Goal: Task Accomplishment & Management: Complete application form

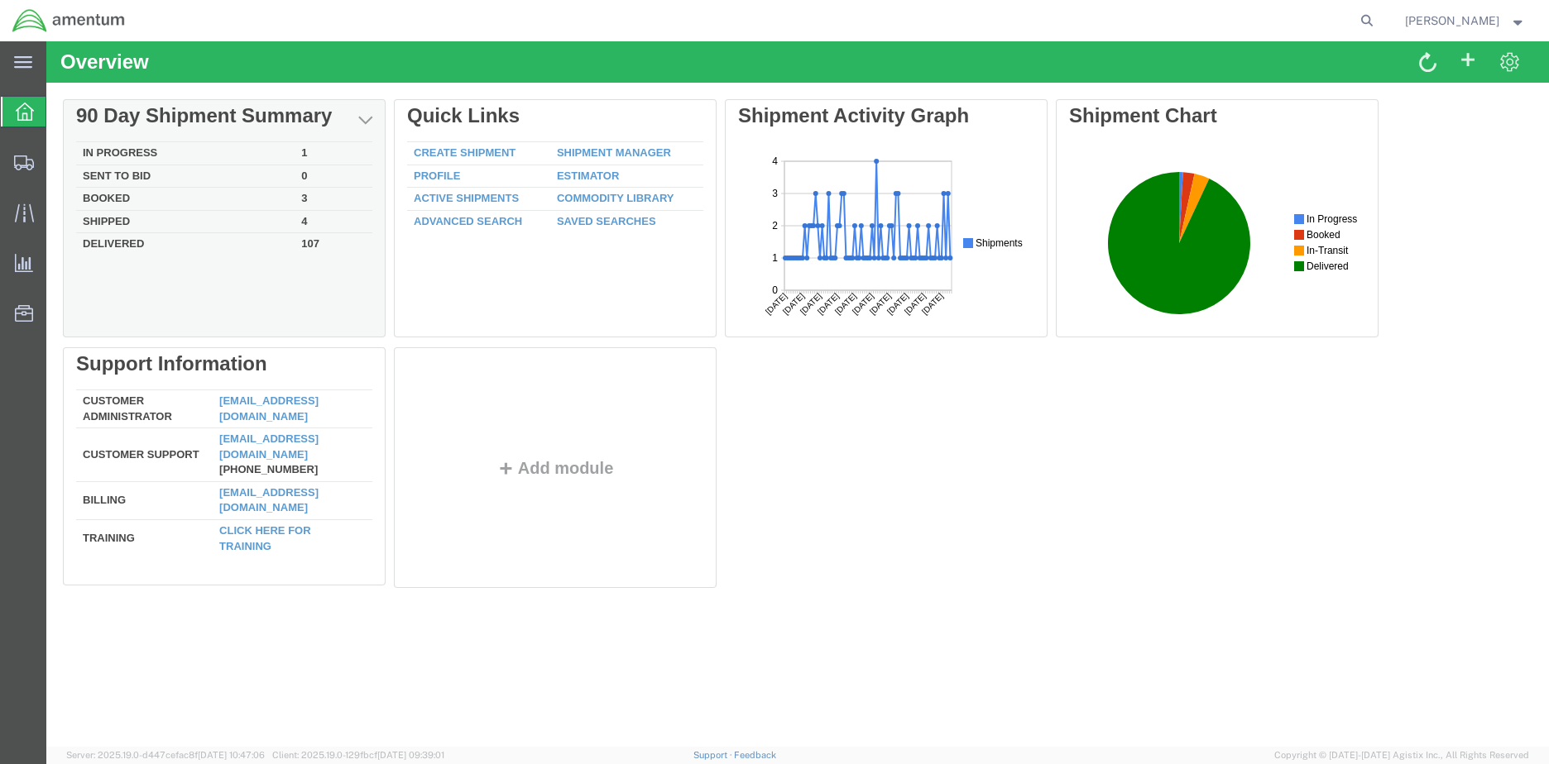
click at [155, 150] on td "In Progress" at bounding box center [185, 153] width 218 height 23
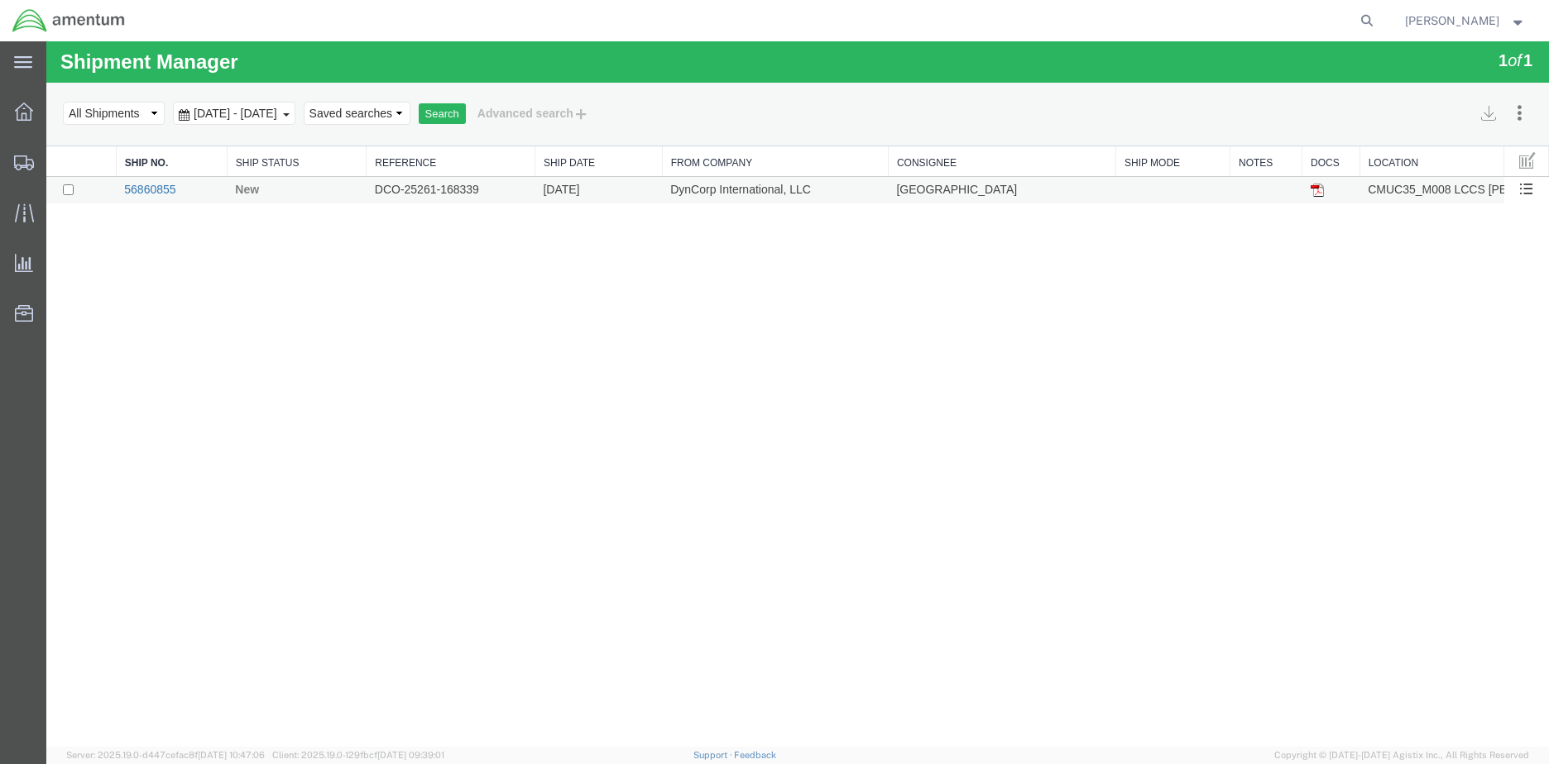
click at [165, 186] on link "56860855" at bounding box center [149, 189] width 51 height 13
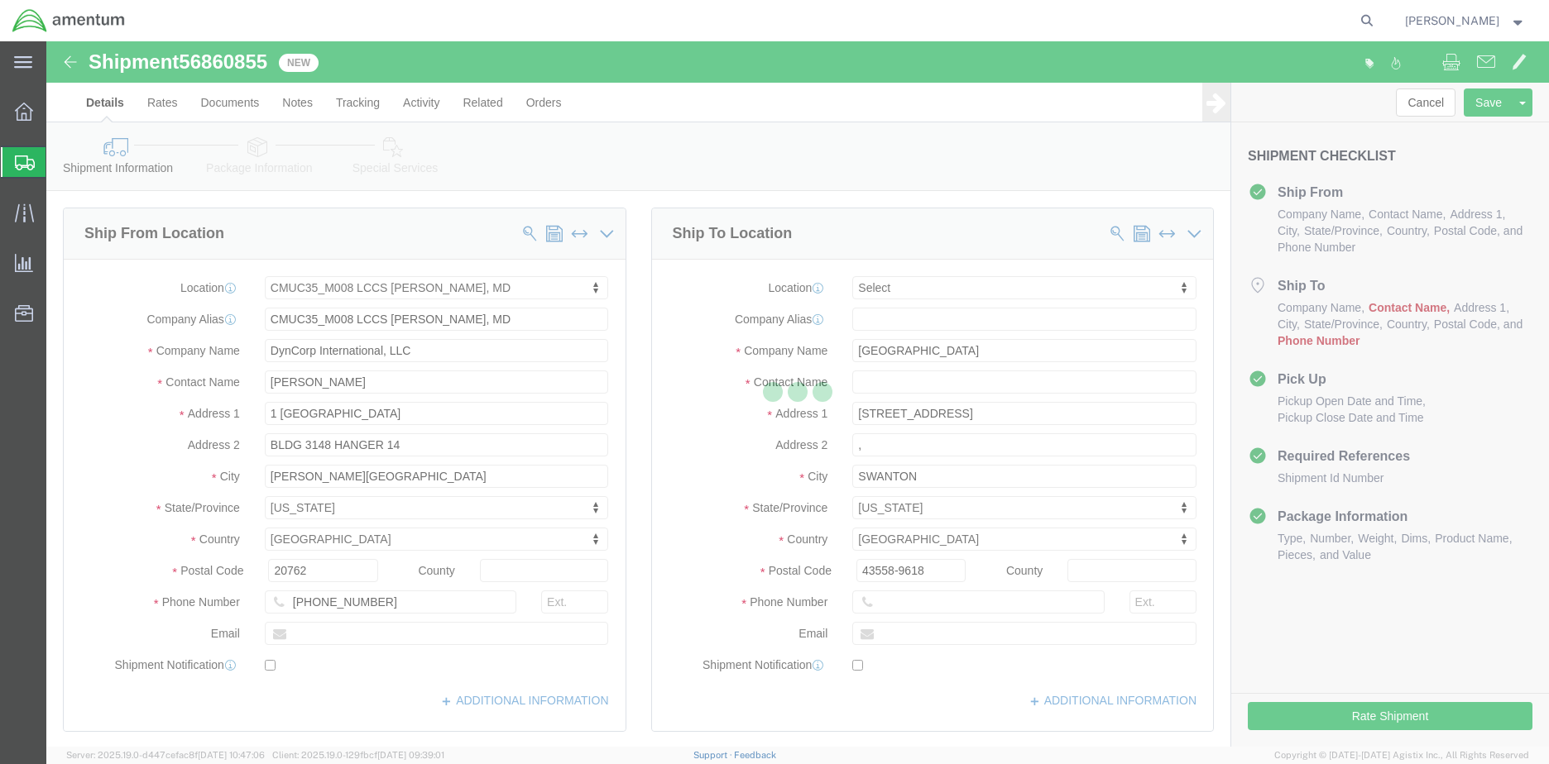
select select "42655"
select select
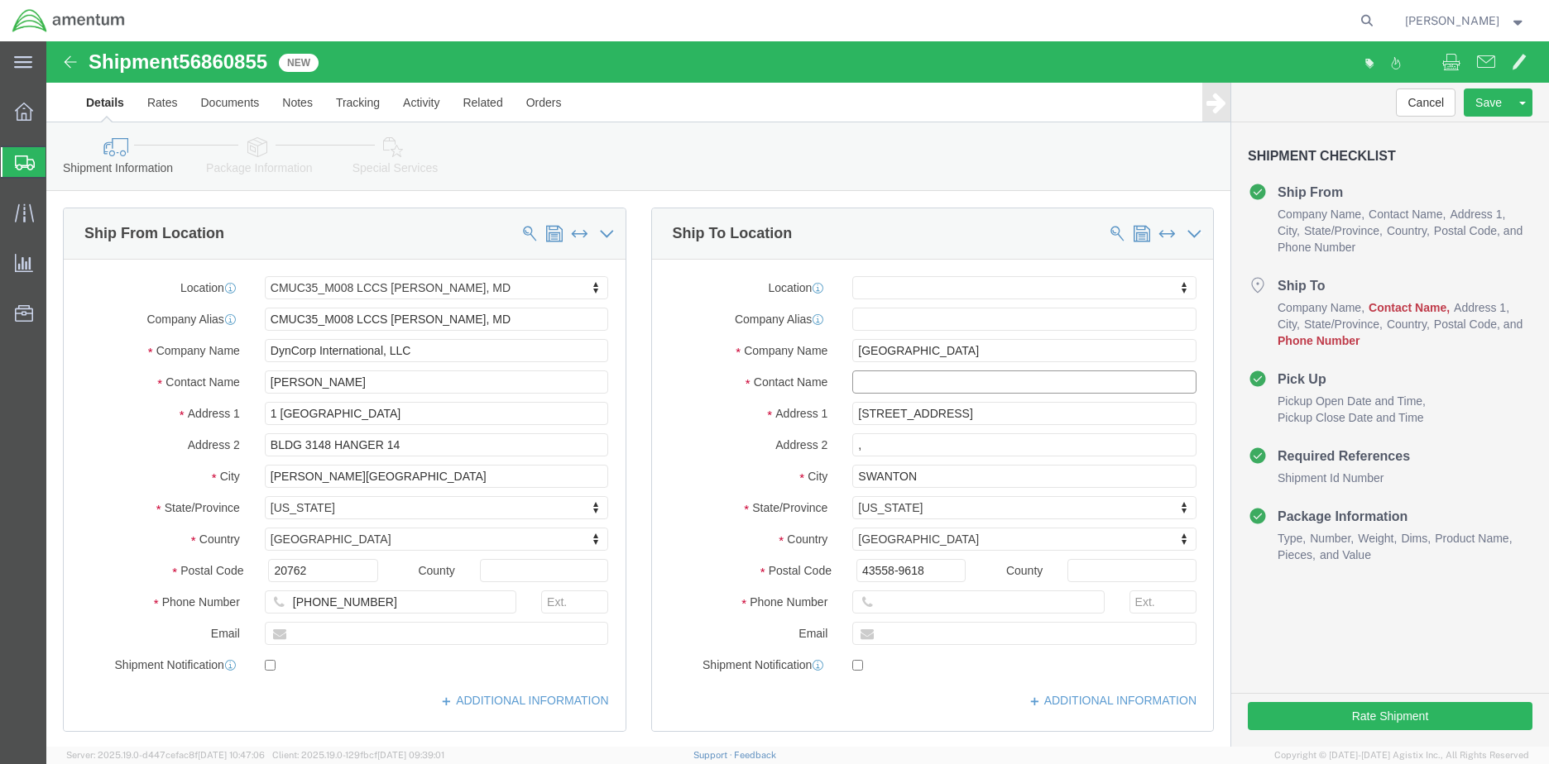
click input "text"
type input "c"
type input "[PERSON_NAME]"
click input "text"
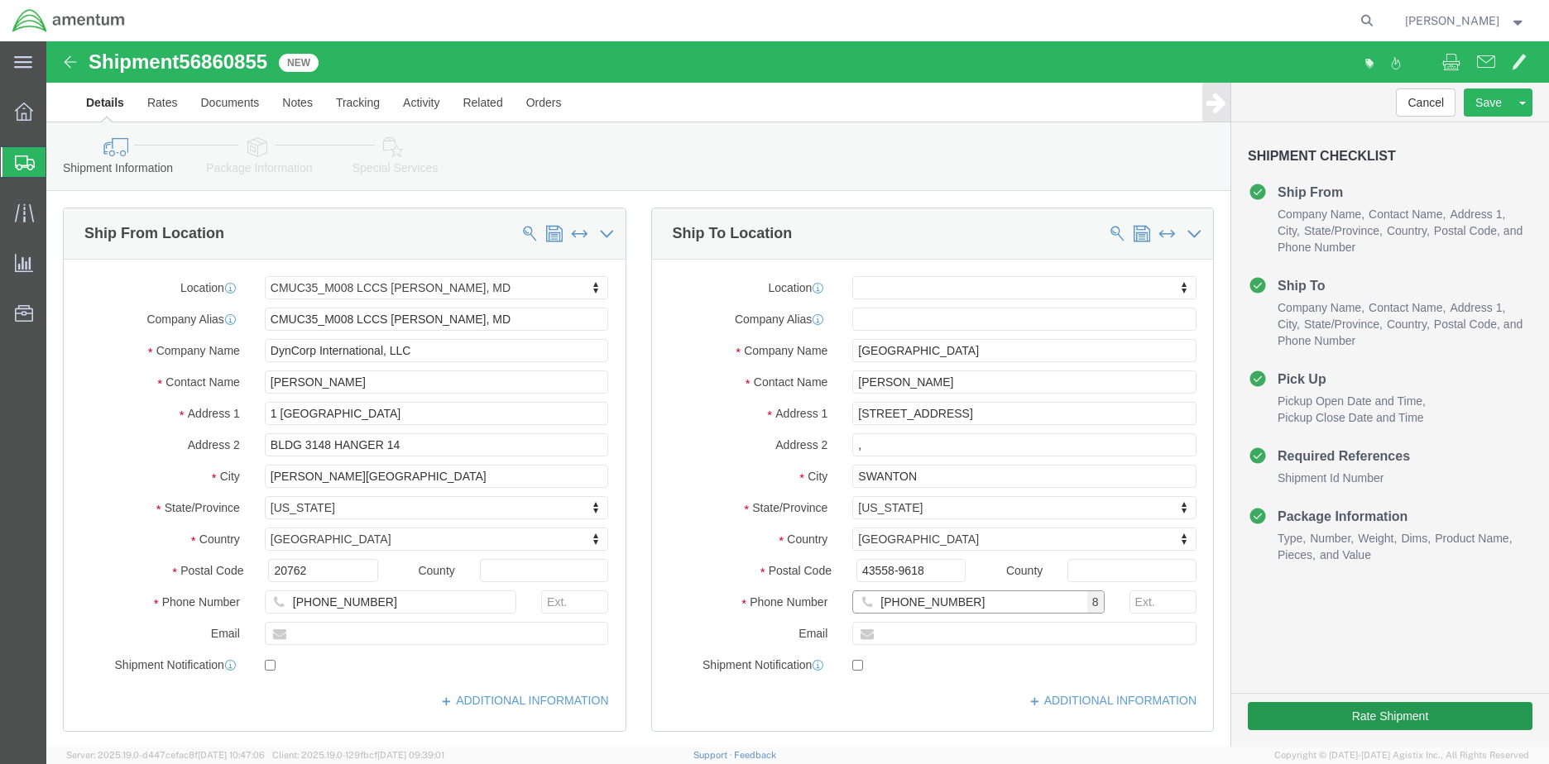
type input "[PHONE_NUMBER]"
click button "Rate Shipment"
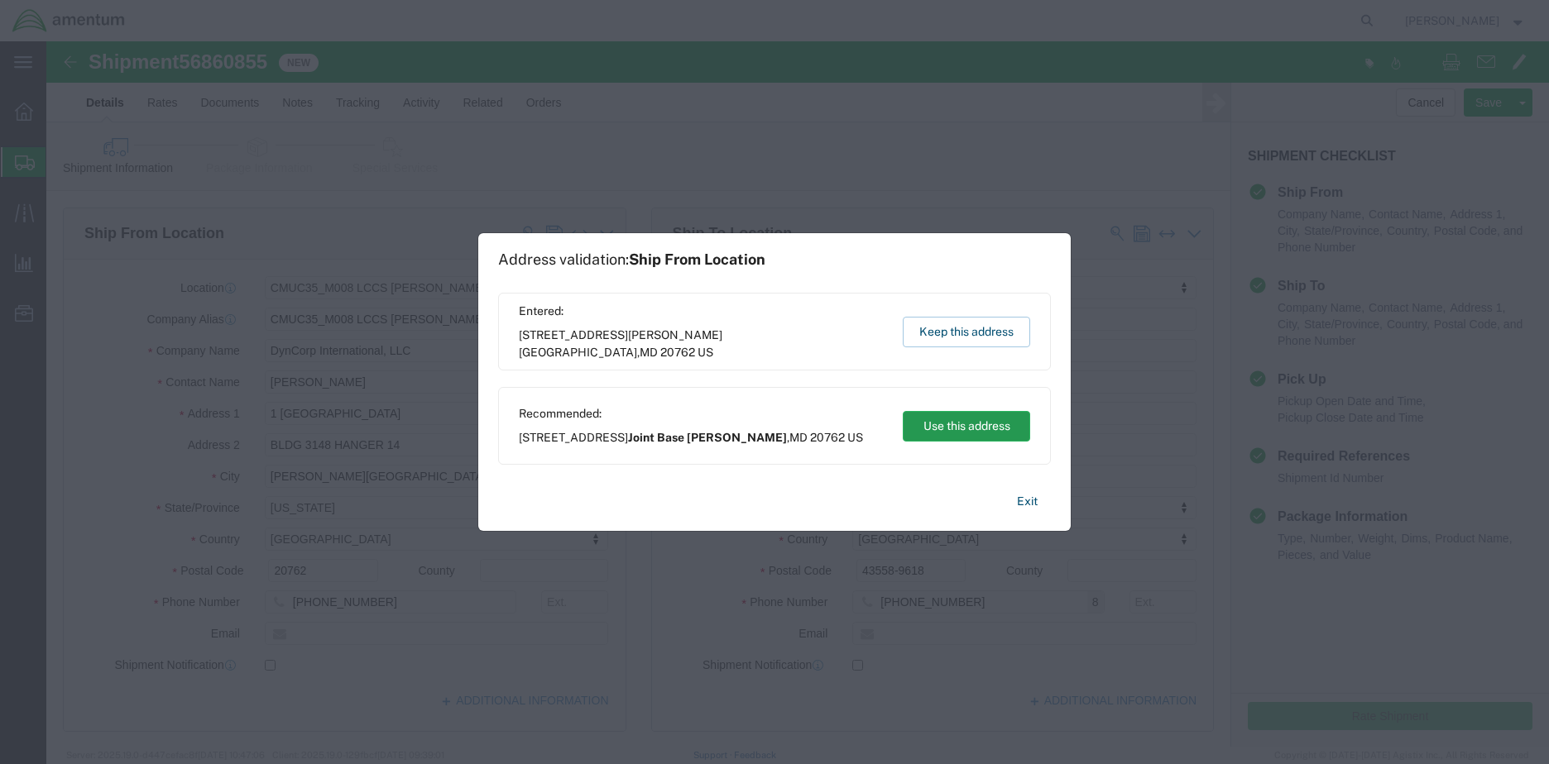
click at [990, 419] on button "Use this address" at bounding box center [965, 426] width 127 height 31
type input "Joint Base [PERSON_NAME]"
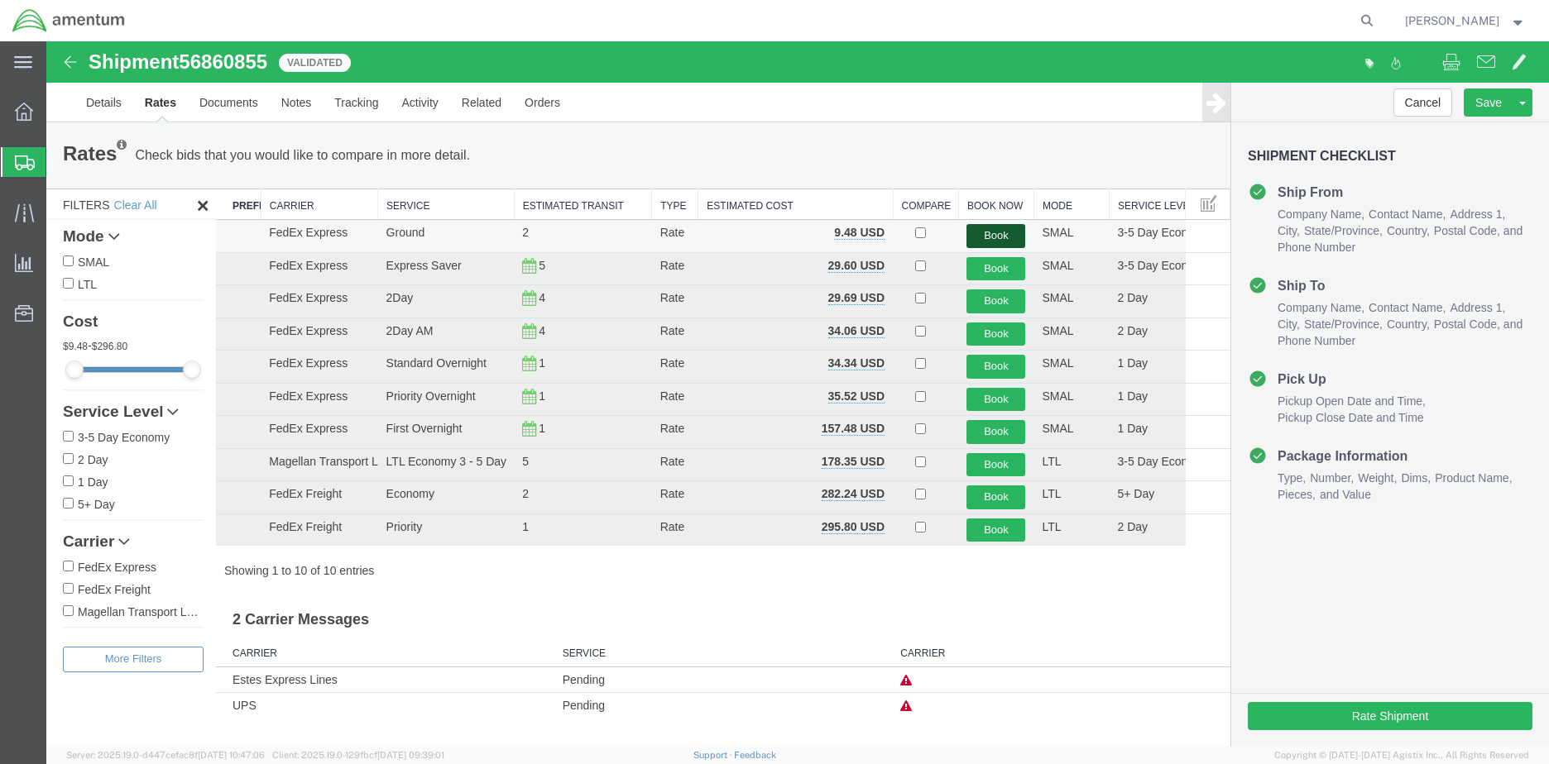
click at [981, 235] on button "Book" at bounding box center [995, 236] width 59 height 24
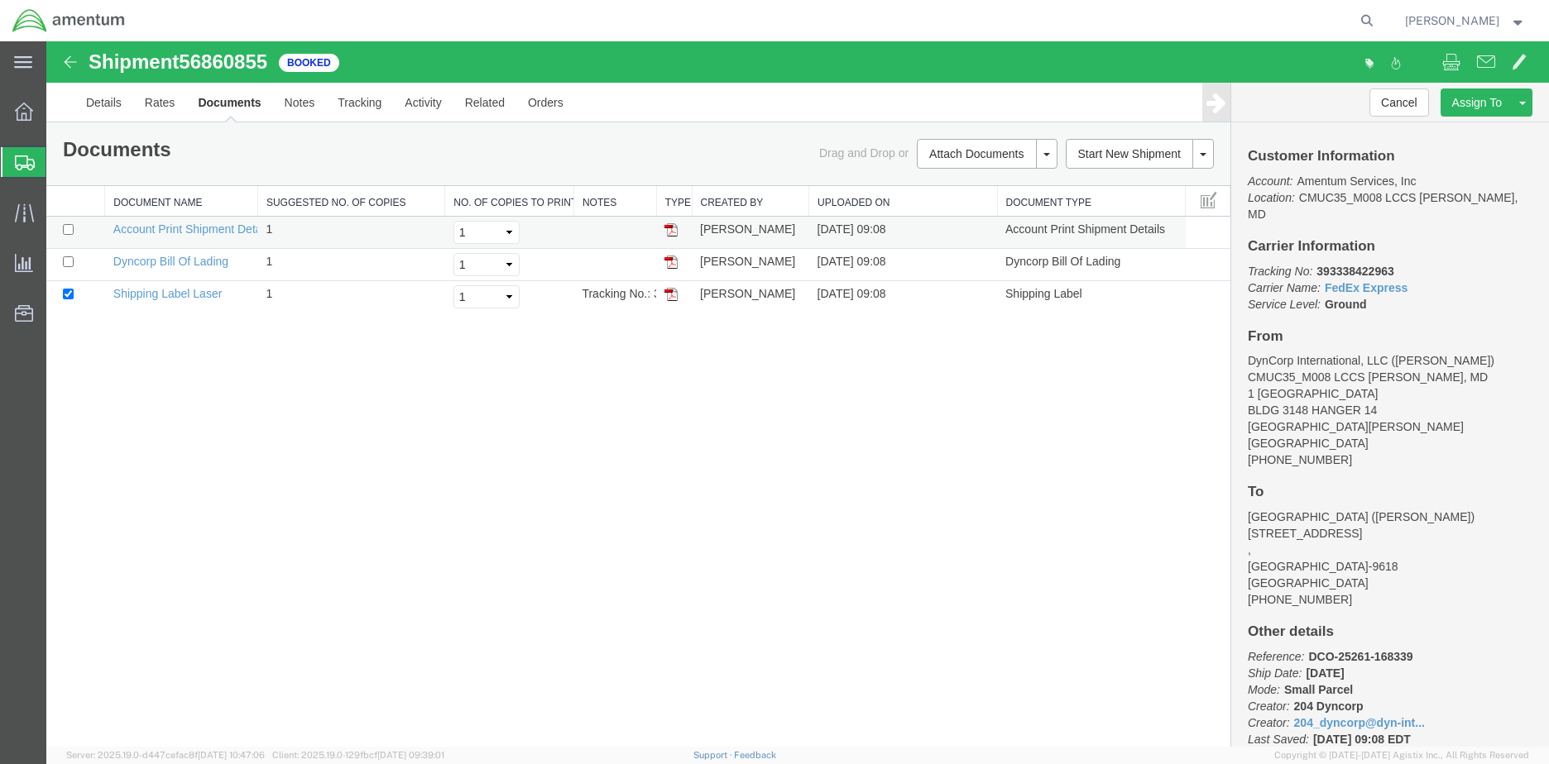
click at [666, 231] on img at bounding box center [670, 229] width 13 height 13
click at [664, 231] on img at bounding box center [670, 229] width 13 height 13
click at [65, 293] on input "checkbox" at bounding box center [68, 294] width 11 height 11
checkbox input "false"
click at [673, 261] on img at bounding box center [670, 262] width 13 height 13
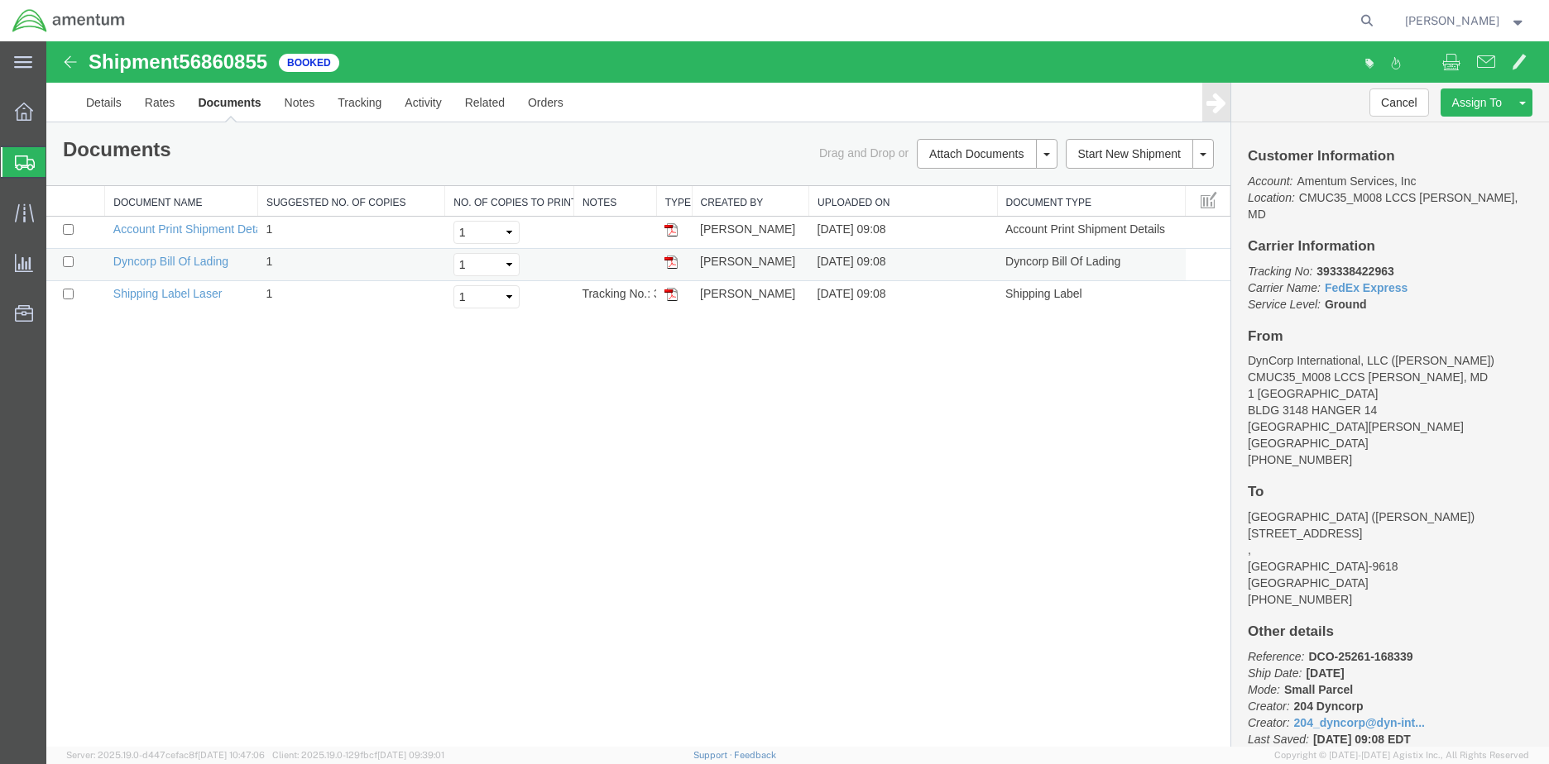
click at [673, 261] on img at bounding box center [670, 262] width 13 height 13
click at [669, 295] on img at bounding box center [670, 294] width 13 height 13
